Goal: Information Seeking & Learning: Learn about a topic

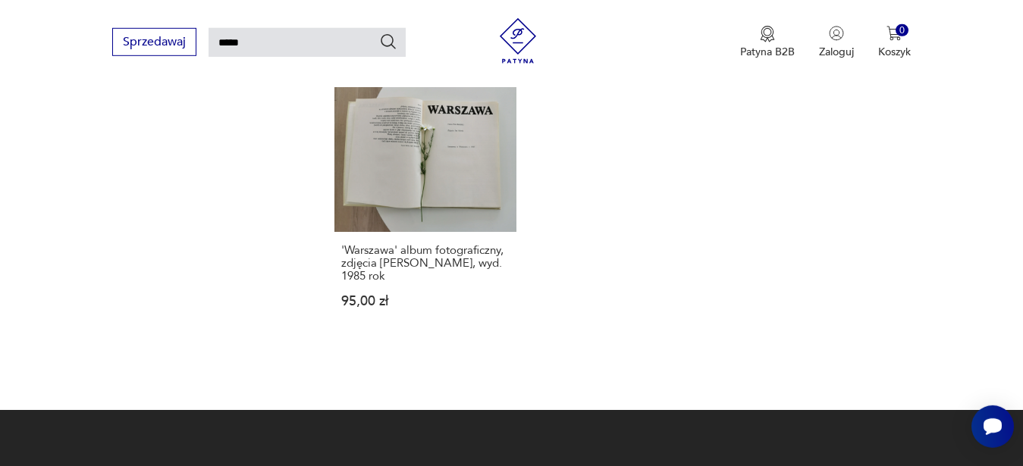
scroll to position [1257, 0]
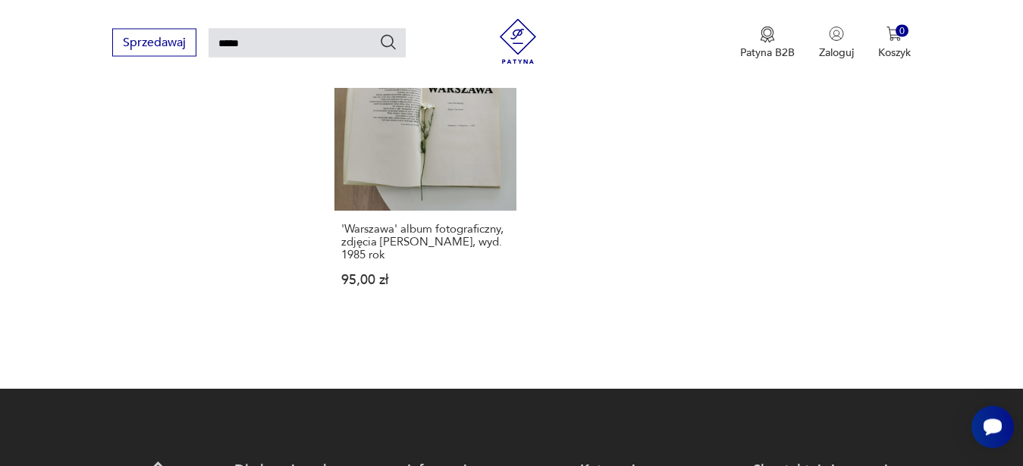
drag, startPoint x: 255, startPoint y: 40, endPoint x: 157, endPoint y: 28, distance: 98.6
click at [209, 28] on input "*****" at bounding box center [307, 42] width 197 height 29
type input "*******"
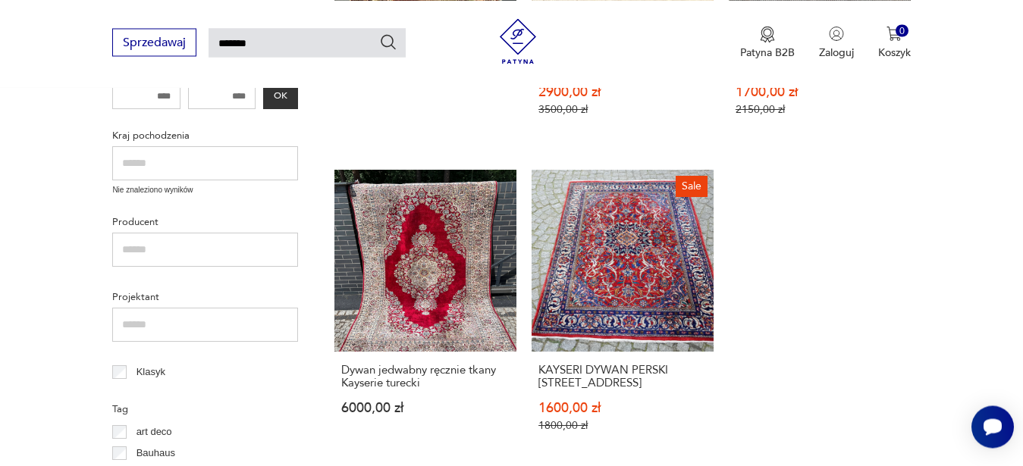
scroll to position [216, 0]
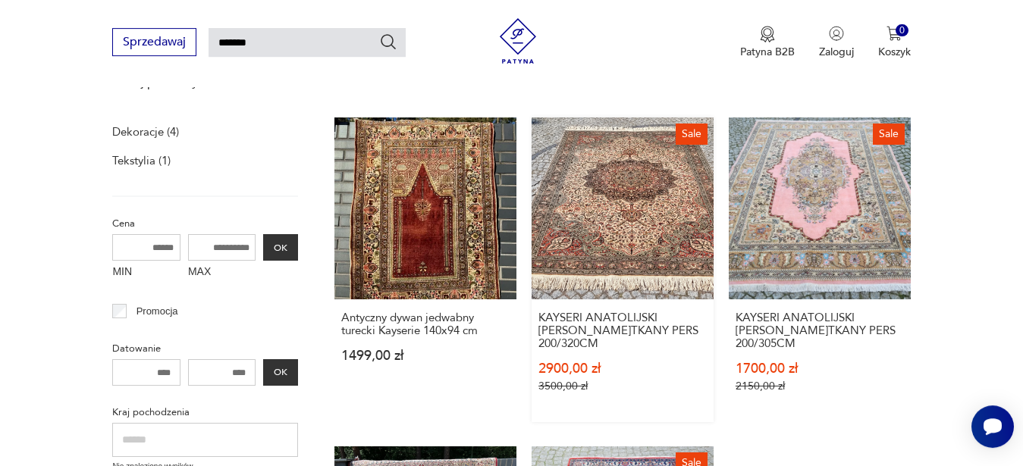
click at [557, 250] on link "Sale KAYSERI ANATOLIJSKI DYWAN R.TKANY PERS 200/320CM 2900,00 zł 3500,00 zł" at bounding box center [623, 270] width 182 height 305
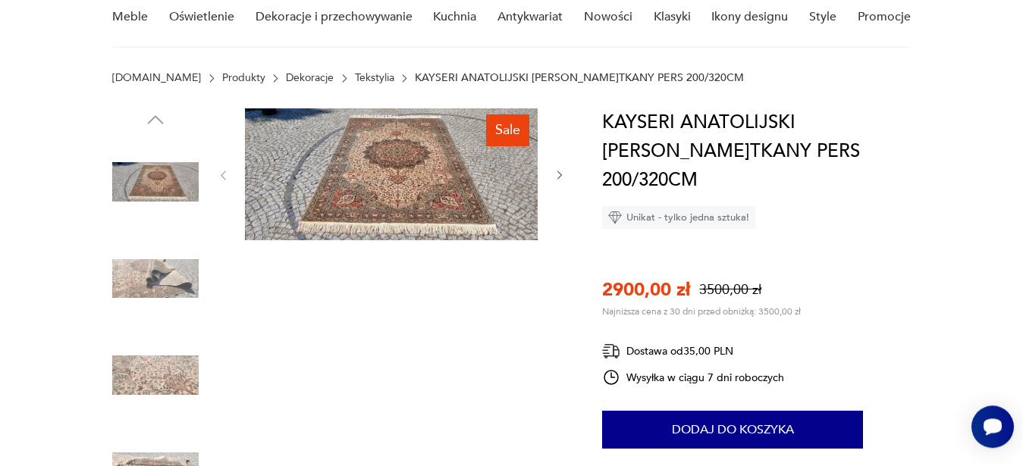
scroll to position [110, 0]
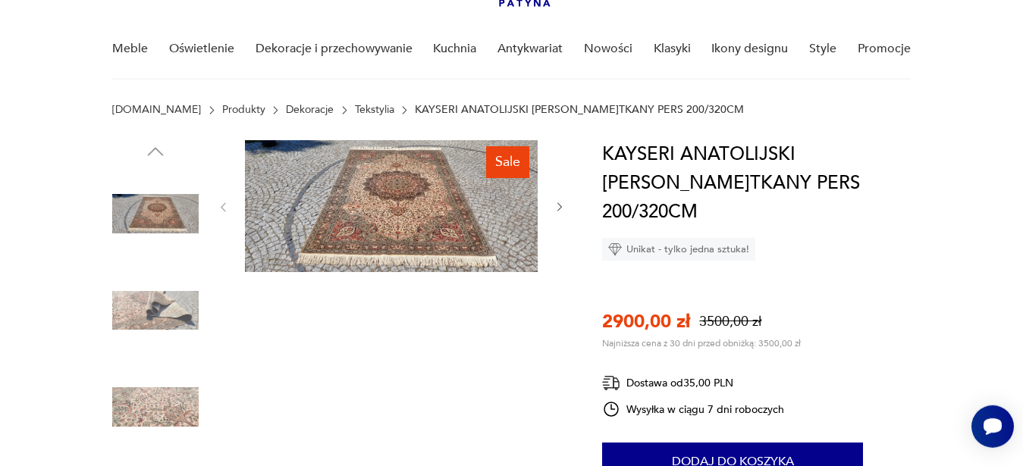
click at [150, 305] on img at bounding box center [155, 311] width 86 height 86
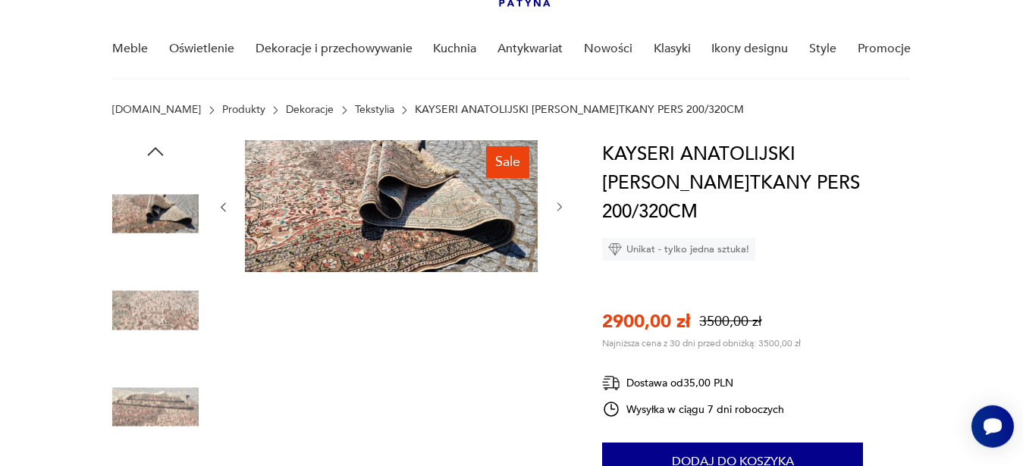
click at [151, 297] on img at bounding box center [155, 311] width 86 height 86
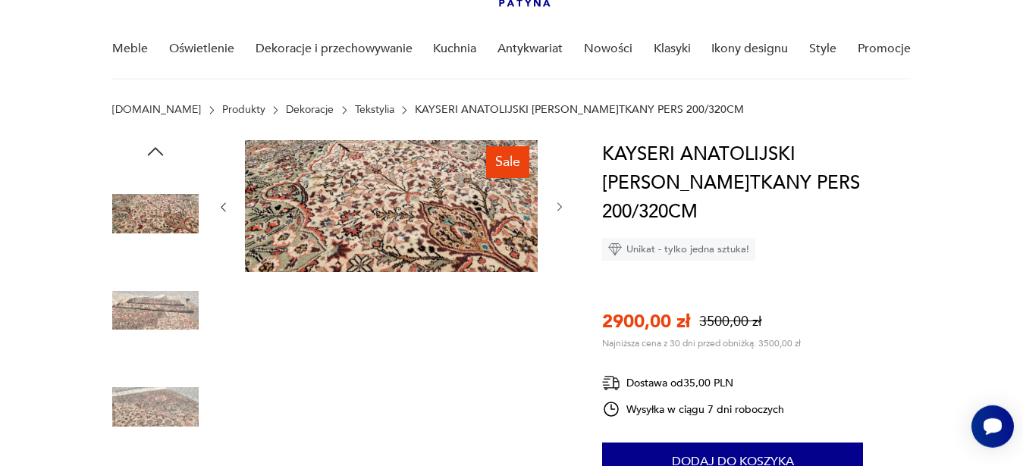
click at [155, 155] on icon "button" at bounding box center [155, 151] width 23 height 23
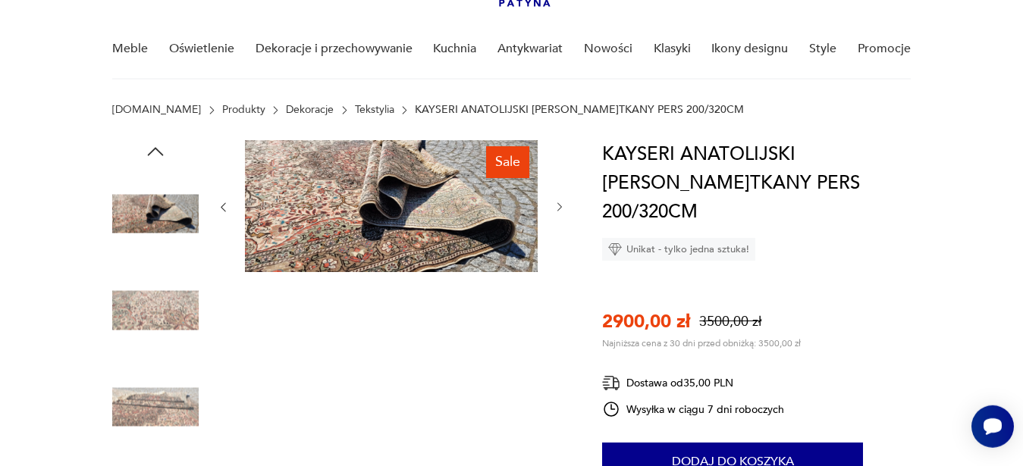
click at [155, 155] on icon "button" at bounding box center [155, 151] width 23 height 23
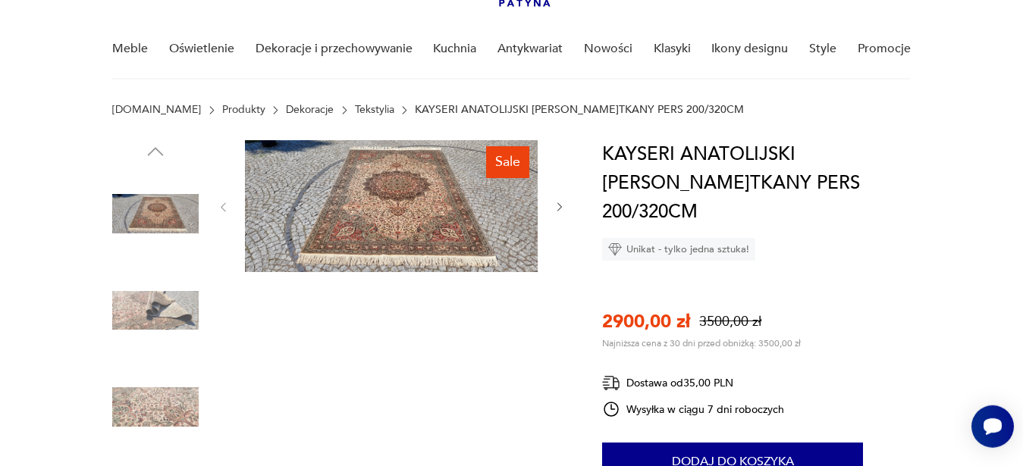
click at [151, 201] on img at bounding box center [155, 214] width 86 height 86
click at [441, 290] on div "Sale" at bounding box center [391, 360] width 349 height 440
click at [435, 229] on img at bounding box center [391, 206] width 293 height 132
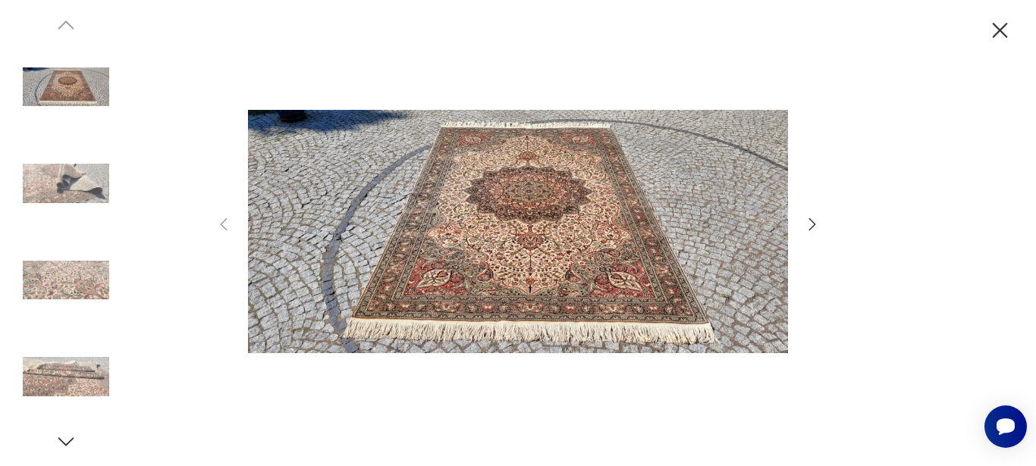
click at [815, 230] on icon "button" at bounding box center [812, 224] width 18 height 18
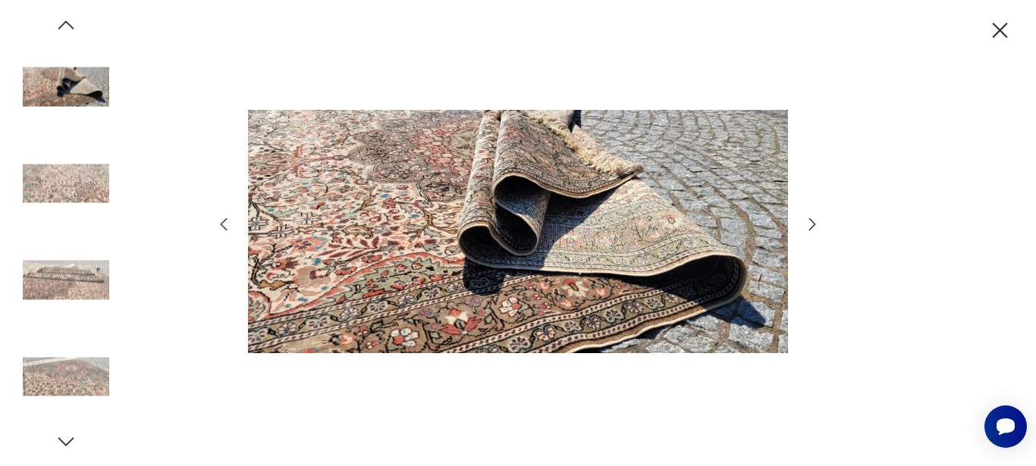
click at [815, 233] on icon "button" at bounding box center [812, 224] width 18 height 18
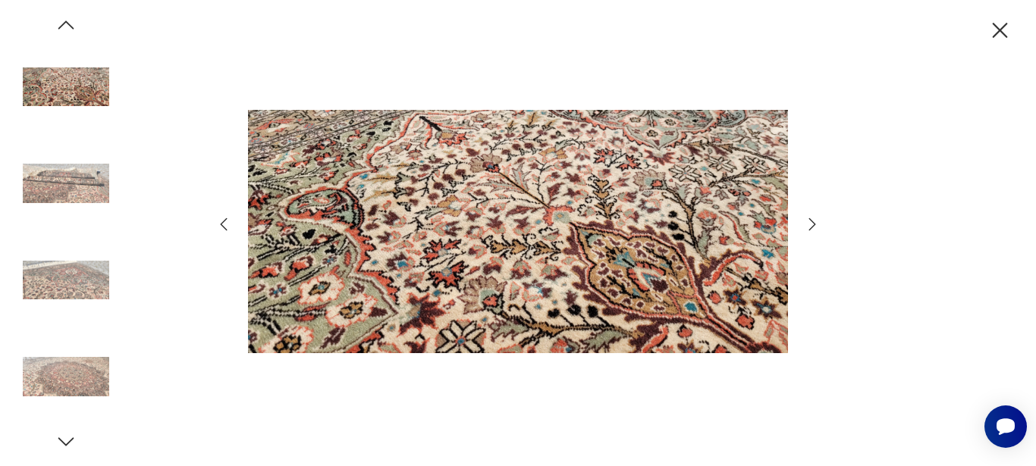
click at [809, 220] on icon "button" at bounding box center [812, 224] width 18 height 18
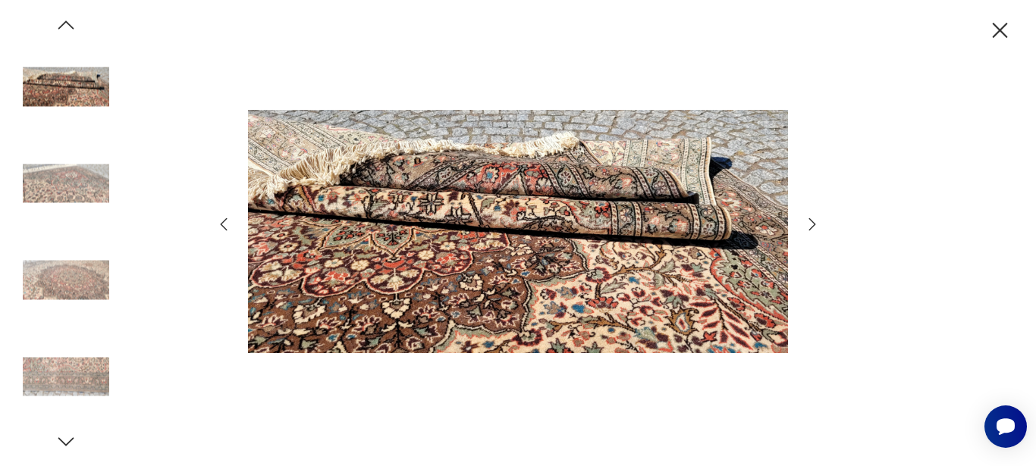
click at [809, 221] on icon "button" at bounding box center [812, 224] width 18 height 18
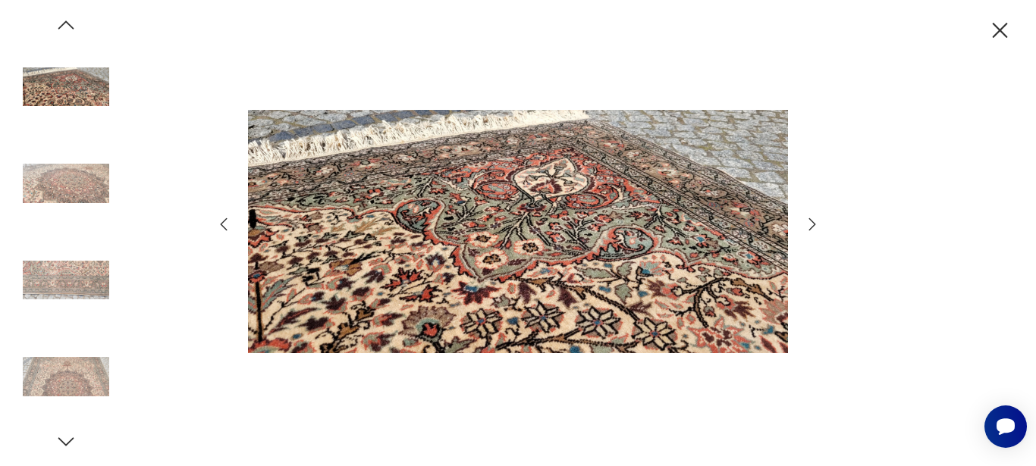
click at [809, 224] on icon "button" at bounding box center [812, 224] width 18 height 18
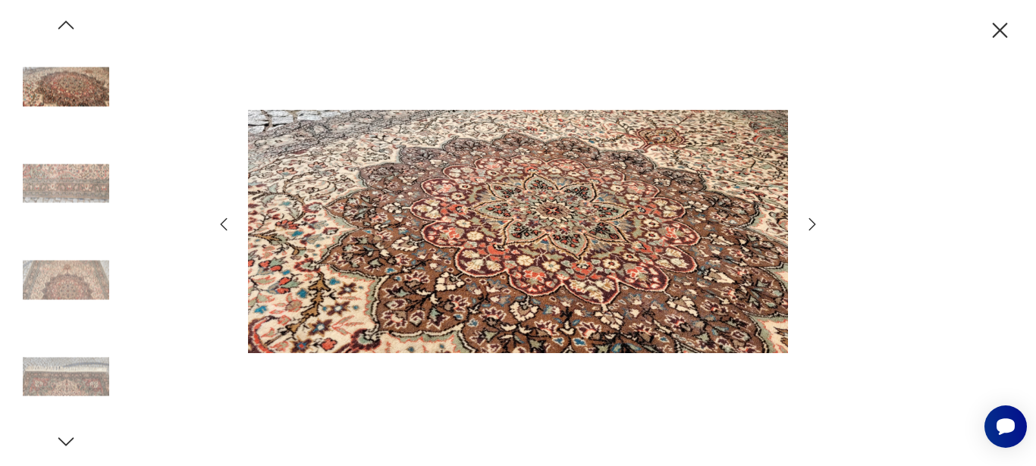
click at [809, 223] on icon "button" at bounding box center [812, 224] width 18 height 18
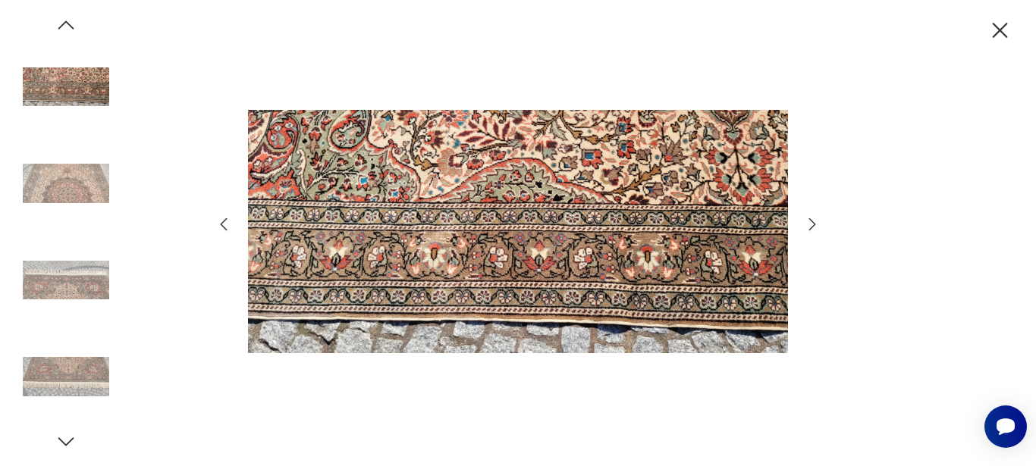
click at [809, 224] on icon "button" at bounding box center [812, 224] width 18 height 18
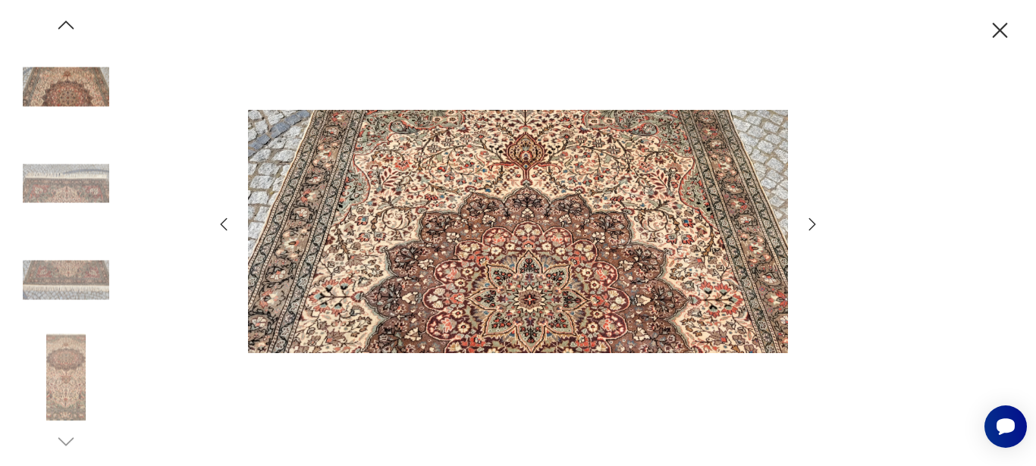
click at [809, 224] on icon "button" at bounding box center [812, 224] width 18 height 18
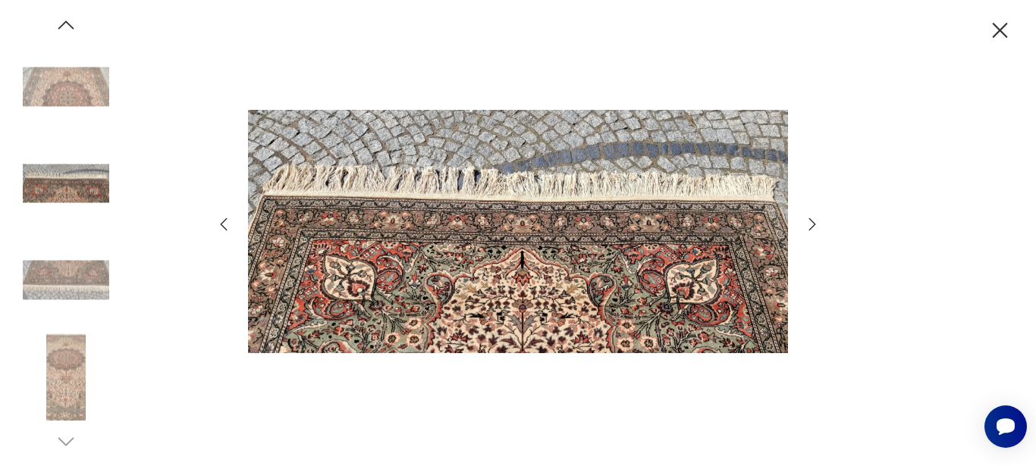
click at [809, 226] on icon "button" at bounding box center [812, 224] width 18 height 18
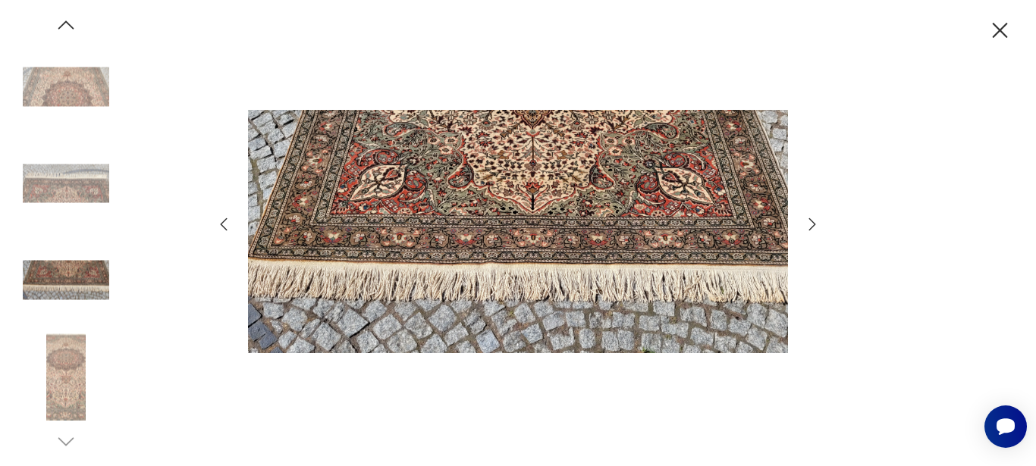
click at [809, 226] on icon "button" at bounding box center [812, 224] width 18 height 18
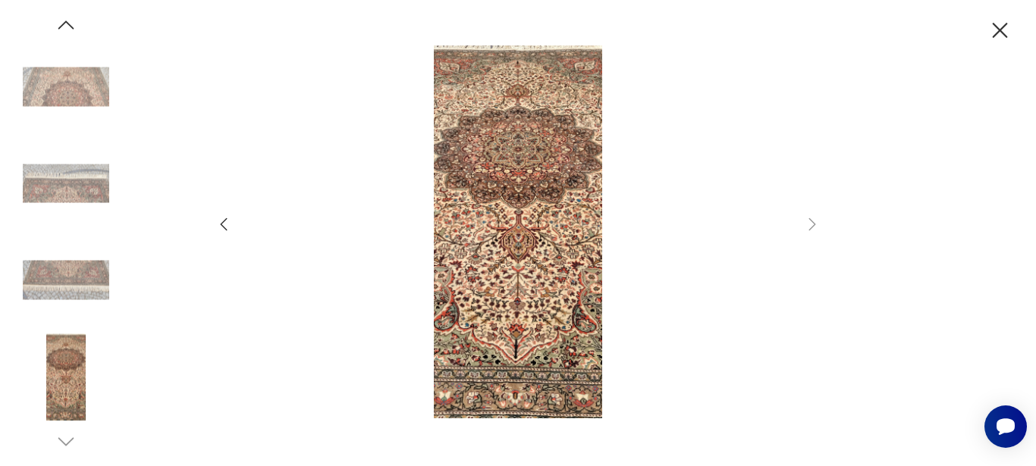
click at [1001, 30] on icon "button" at bounding box center [1000, 30] width 15 height 15
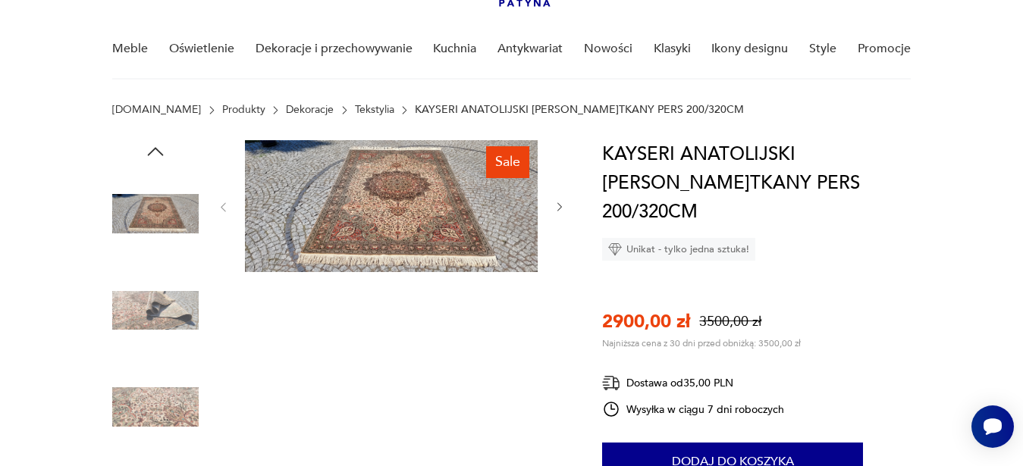
scroll to position [215, 0]
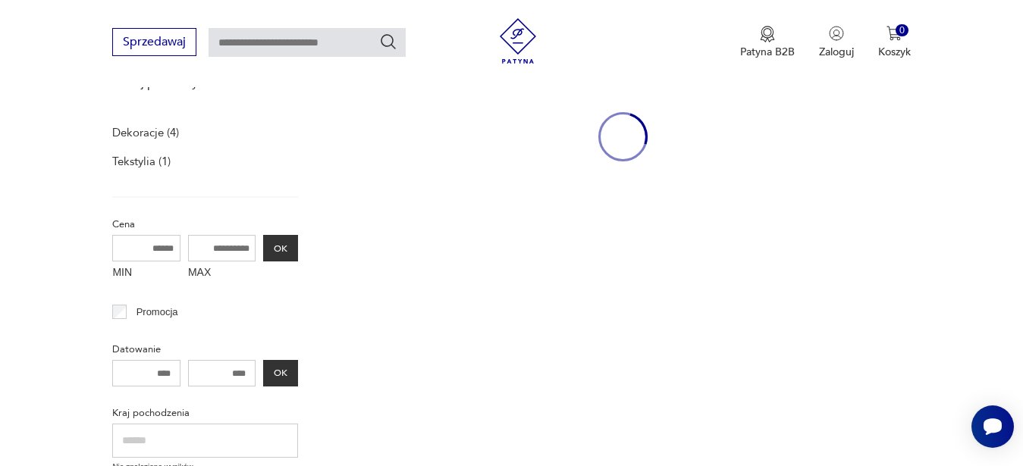
type input "*******"
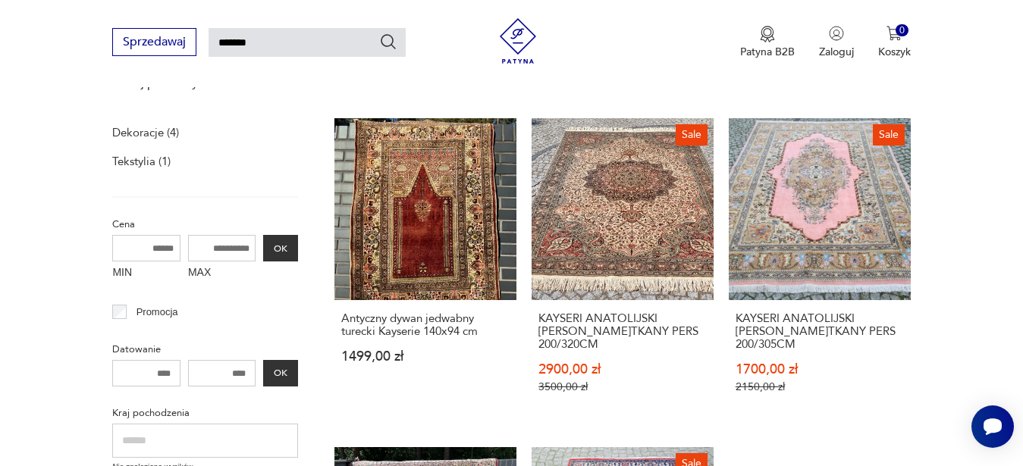
drag, startPoint x: 271, startPoint y: 35, endPoint x: 171, endPoint y: 24, distance: 100.7
click at [209, 28] on input "*******" at bounding box center [307, 42] width 197 height 29
type input "**********"
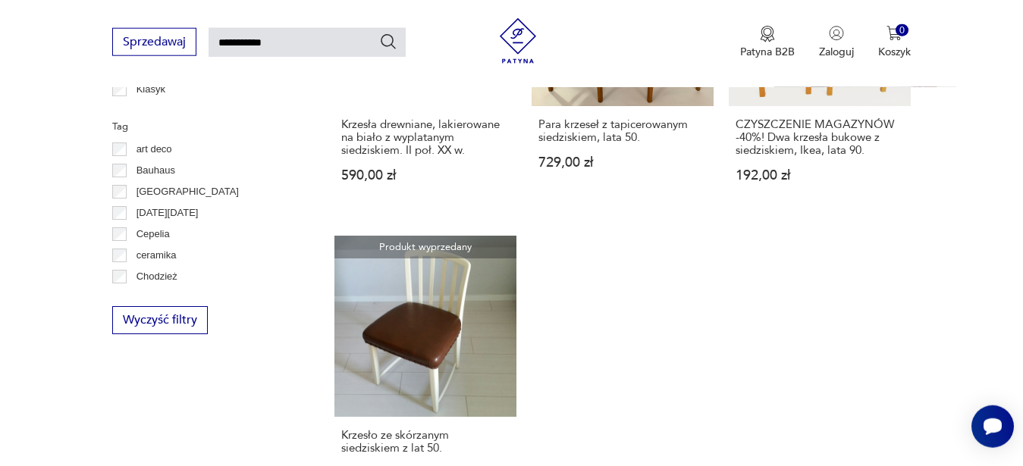
scroll to position [750, 0]
